Goal: Use online tool/utility: Utilize a website feature to perform a specific function

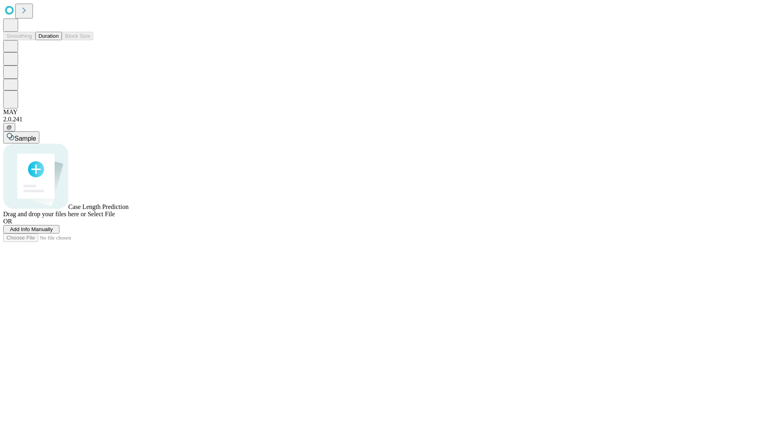
click at [59, 40] on button "Duration" at bounding box center [48, 36] width 27 height 8
click at [36, 135] on span "Sample" at bounding box center [25, 138] width 22 height 7
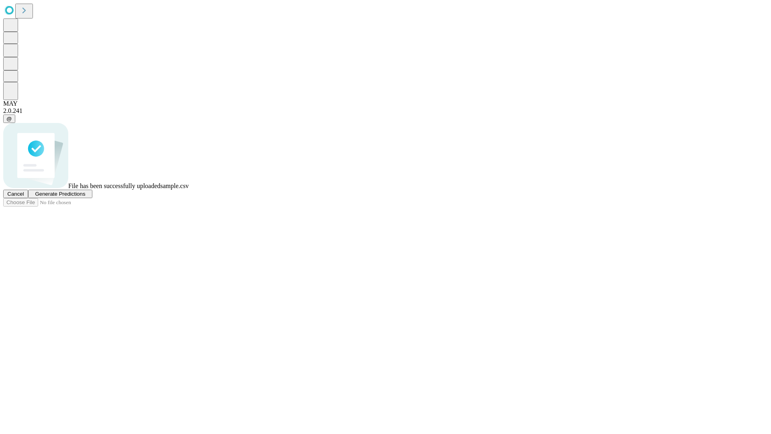
click at [85, 197] on span "Generate Predictions" at bounding box center [60, 194] width 50 height 6
